Goal: Task Accomplishment & Management: Manage account settings

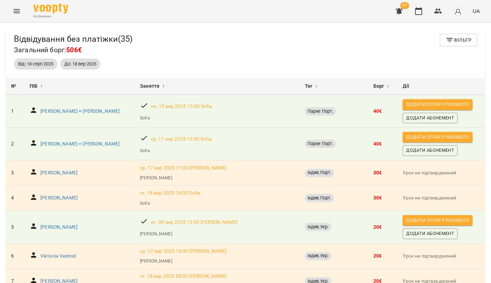
click at [18, 14] on icon "Menu" at bounding box center [17, 11] width 8 height 8
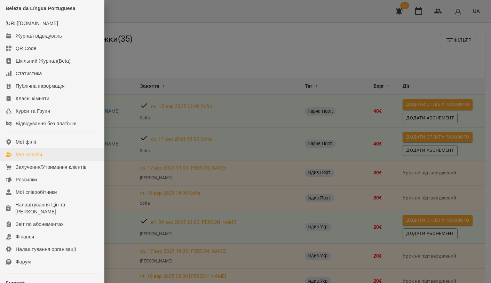
click at [49, 161] on link "Мої клієнти" at bounding box center [52, 154] width 104 height 13
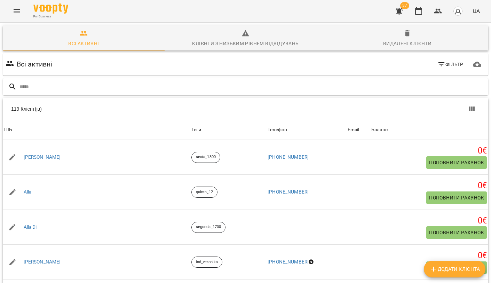
click at [193, 84] on input "text" at bounding box center [252, 86] width 466 height 11
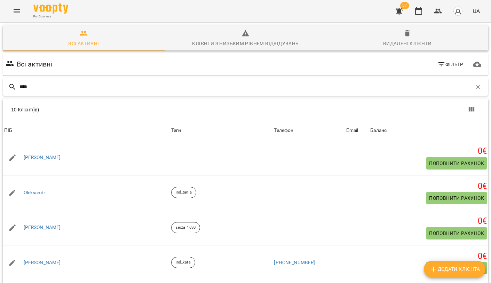
type input "*****"
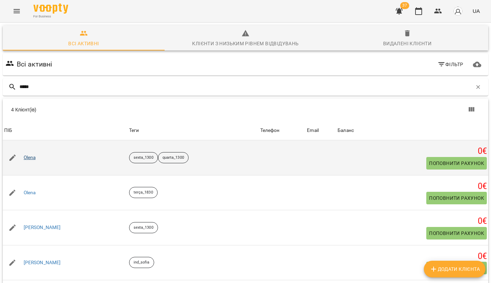
click at [30, 155] on link "Olena" at bounding box center [30, 157] width 12 height 7
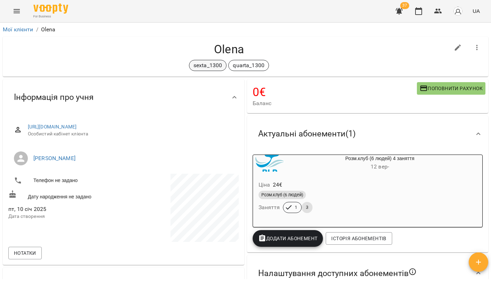
click at [206, 64] on p "sexta_1300" at bounding box center [207, 65] width 29 height 8
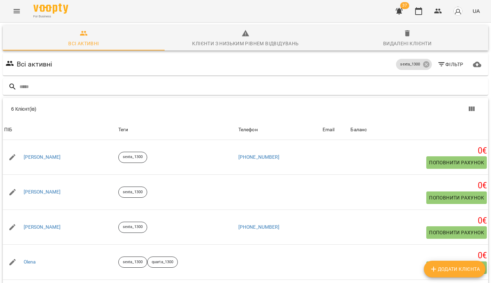
click at [16, 10] on icon "Menu" at bounding box center [17, 11] width 8 height 8
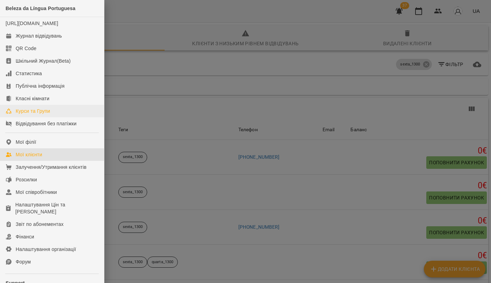
click at [40, 114] on div "Курси та Групи" at bounding box center [33, 111] width 34 height 7
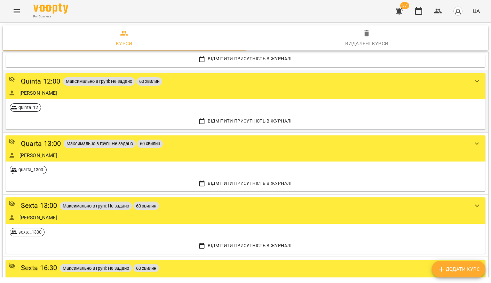
scroll to position [312, 0]
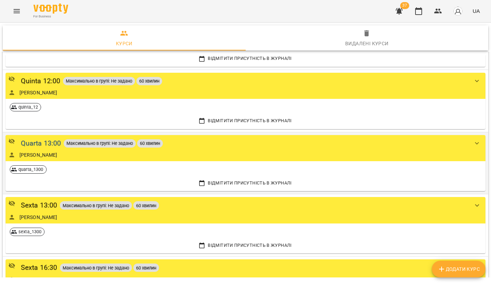
click at [49, 138] on div "Quarta 13:00" at bounding box center [41, 143] width 40 height 11
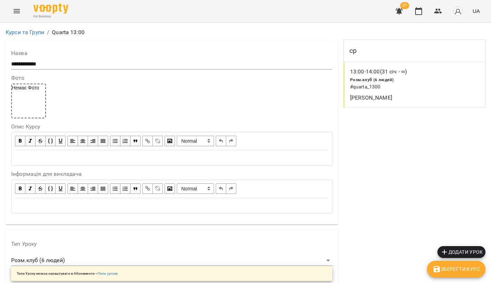
click at [401, 4] on button "button" at bounding box center [399, 11] width 17 height 17
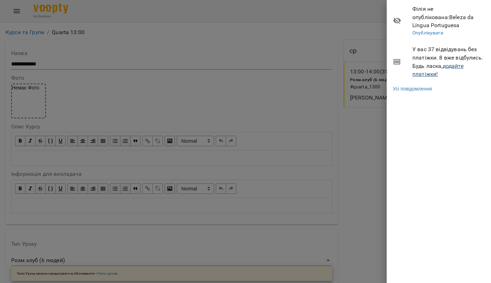
click at [432, 66] on link "додайте платіжки!" at bounding box center [437, 70] width 51 height 15
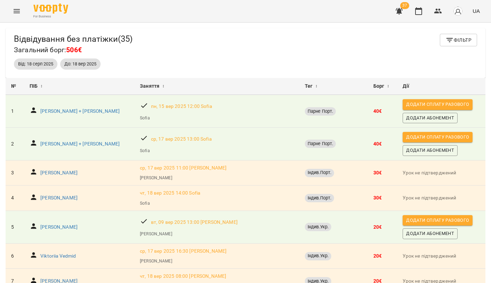
click at [13, 12] on icon "Menu" at bounding box center [17, 11] width 8 height 8
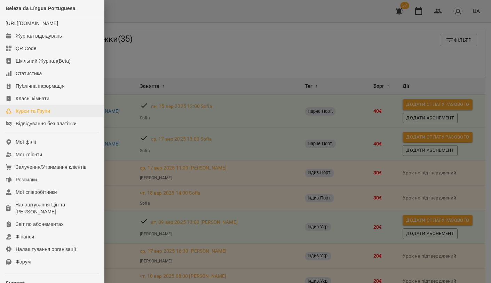
click at [44, 114] on div "Курси та Групи" at bounding box center [33, 111] width 34 height 7
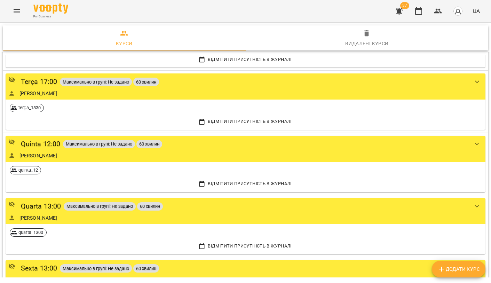
scroll to position [258, 0]
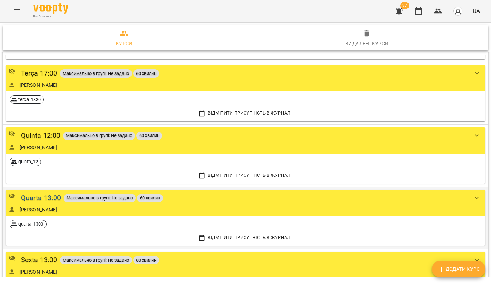
click at [46, 199] on div "Quarta 13:00" at bounding box center [41, 197] width 40 height 11
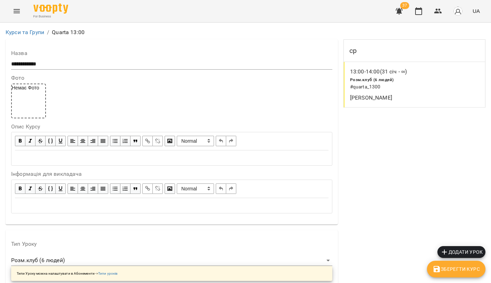
scroll to position [591, 0]
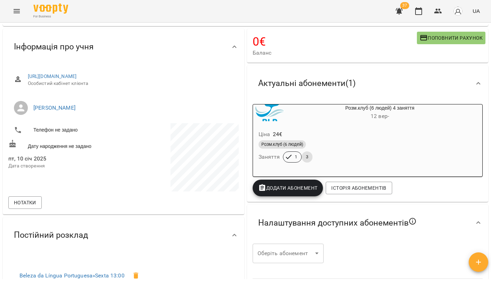
scroll to position [49, 0]
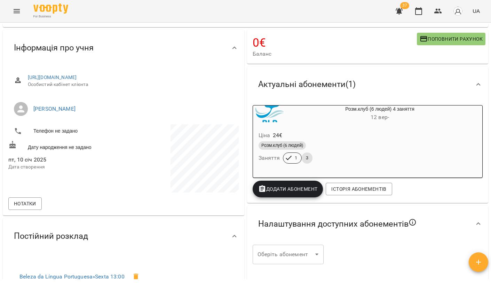
click at [302, 186] on span "Додати Абонемент" at bounding box center [287, 189] width 59 height 8
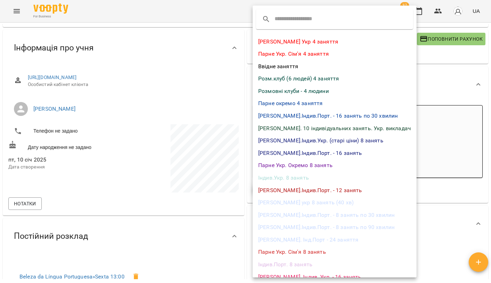
click at [296, 80] on li "Розм.клуб (6 людей) 4 заняття" at bounding box center [335, 78] width 164 height 13
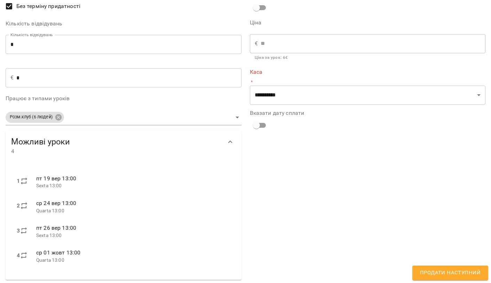
scroll to position [67, 0]
click at [104, 123] on body "For Business 37 UA Мої клієнти / [PERSON_NAME] sexta_1300 quarta_1300 0 € Балан…" at bounding box center [245, 152] width 491 height 305
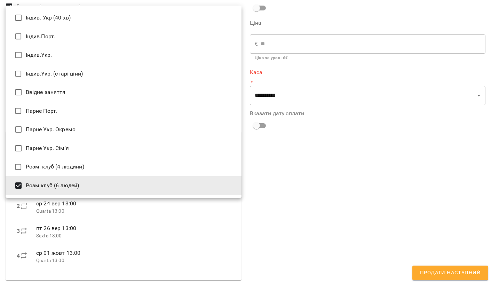
click at [289, 192] on div at bounding box center [245, 141] width 491 height 283
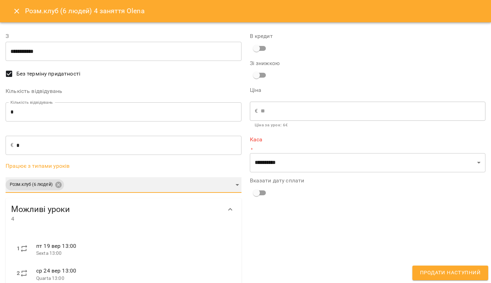
scroll to position [0, 0]
click at [15, 12] on icon "Close" at bounding box center [17, 11] width 8 height 8
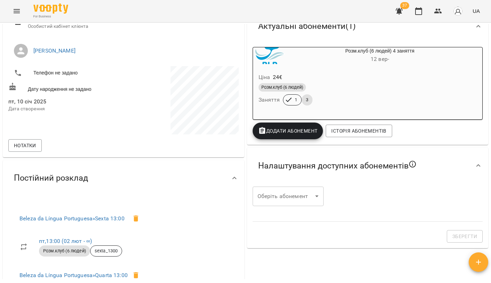
scroll to position [110, 0]
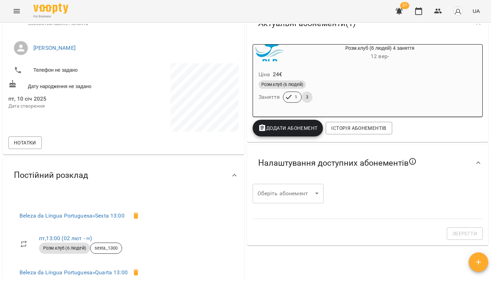
click at [316, 201] on body "For Business 37 UA Мої клієнти / [PERSON_NAME] sexta_1300 quarta_1300 0 € Балан…" at bounding box center [245, 152] width 491 height 305
click at [381, 186] on div at bounding box center [245, 141] width 491 height 283
click at [251, 152] on div "Налаштування доступних абонементів" at bounding box center [367, 163] width 241 height 36
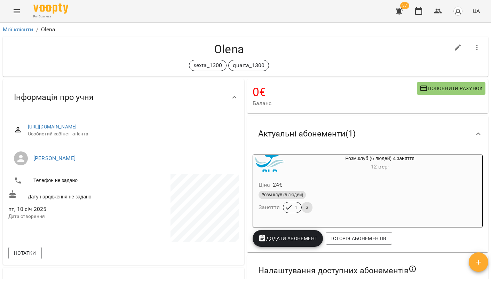
scroll to position [0, 0]
